Goal: Task Accomplishment & Management: Use online tool/utility

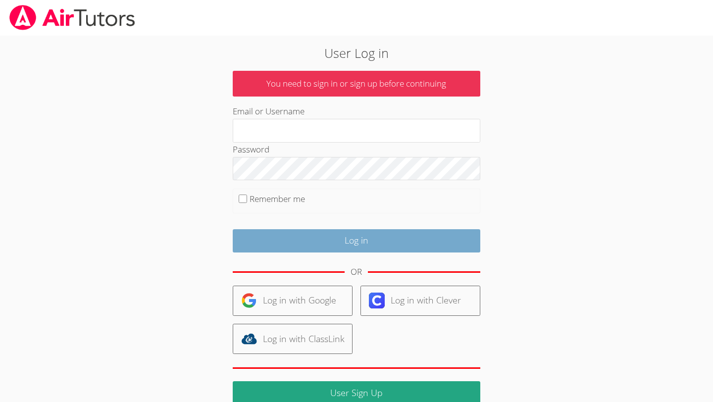
type input "owenlogan"
click at [328, 246] on input "Log in" at bounding box center [357, 240] width 248 height 23
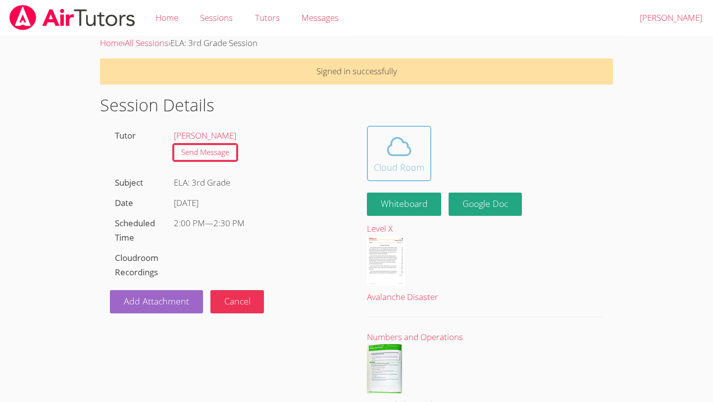
click at [412, 156] on span at bounding box center [399, 147] width 51 height 28
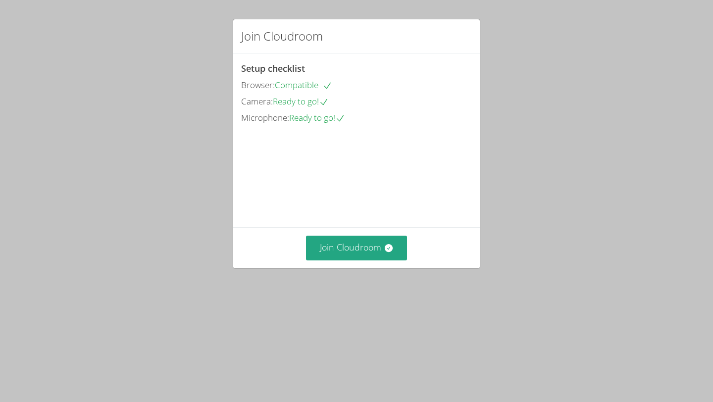
click at [390, 156] on video at bounding box center [315, 170] width 149 height 74
drag, startPoint x: 0, startPoint y: 0, endPoint x: 409, endPoint y: 158, distance: 438.6
click at [390, 158] on video at bounding box center [315, 170] width 149 height 74
click at [385, 252] on icon at bounding box center [388, 248] width 8 height 8
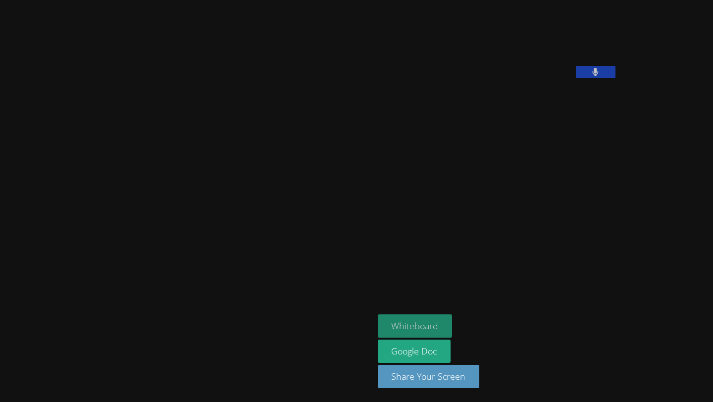
click at [378, 332] on button "Whiteboard" at bounding box center [415, 326] width 75 height 23
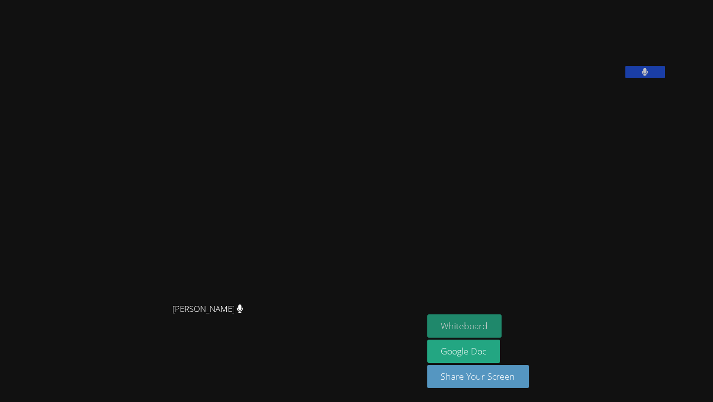
click at [481, 324] on button "Whiteboard" at bounding box center [464, 326] width 75 height 23
